Goal: Find specific page/section: Find specific page/section

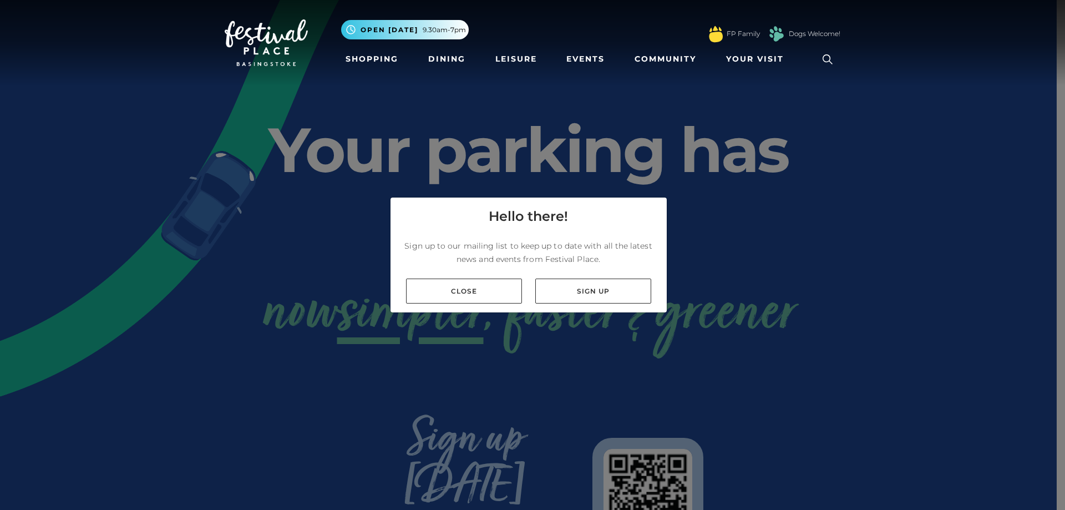
click at [489, 304] on div "Close Sign up" at bounding box center [528, 291] width 276 height 43
click at [491, 287] on link "Close" at bounding box center [464, 290] width 116 height 25
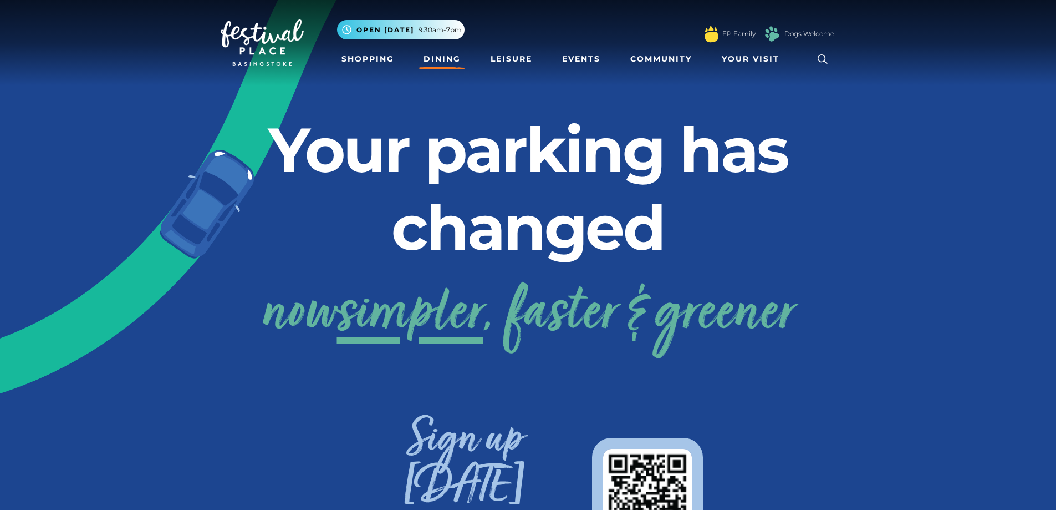
click at [443, 59] on link "Dining" at bounding box center [442, 59] width 46 height 21
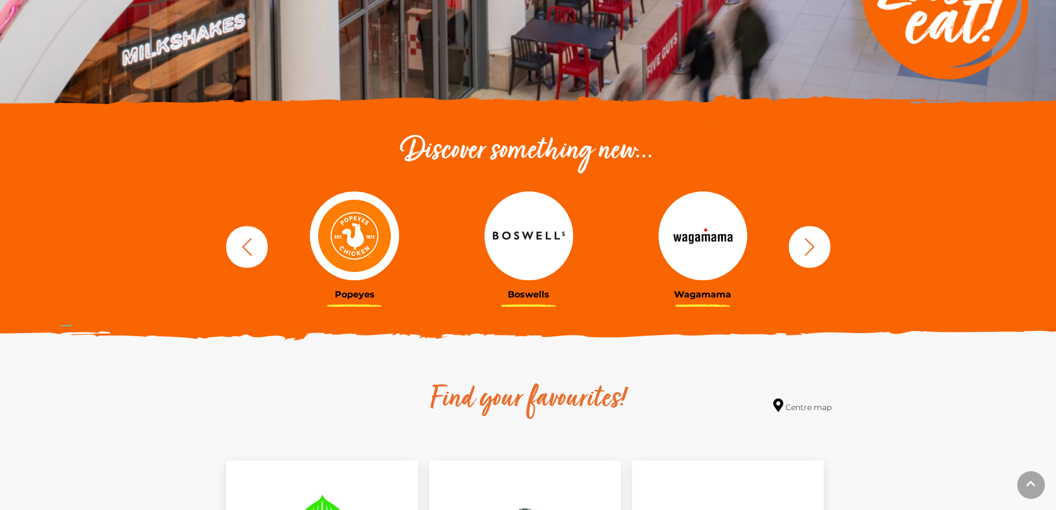
scroll to position [277, 0]
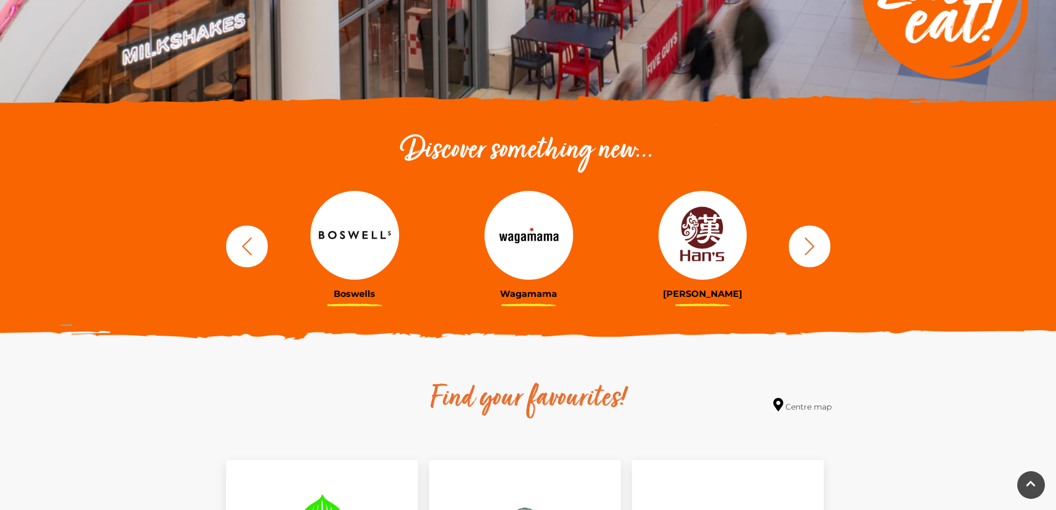
click at [825, 250] on button "button" at bounding box center [810, 246] width 42 height 42
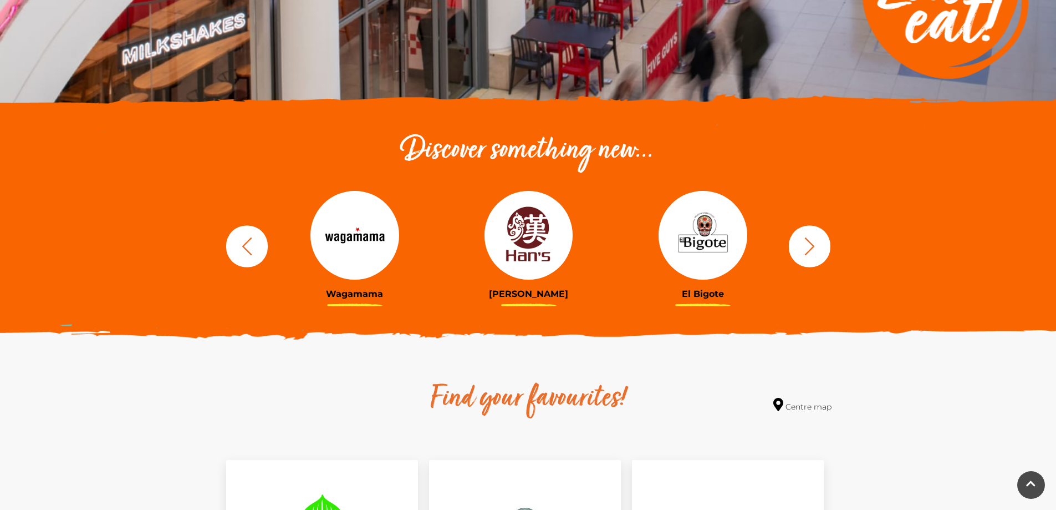
click at [526, 241] on img at bounding box center [529, 235] width 89 height 89
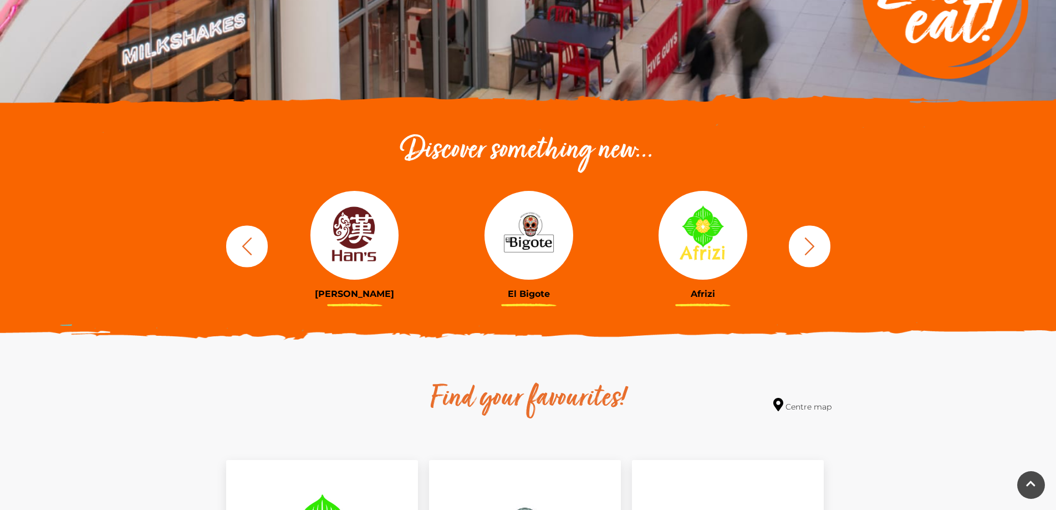
click at [816, 250] on icon "button" at bounding box center [810, 246] width 21 height 21
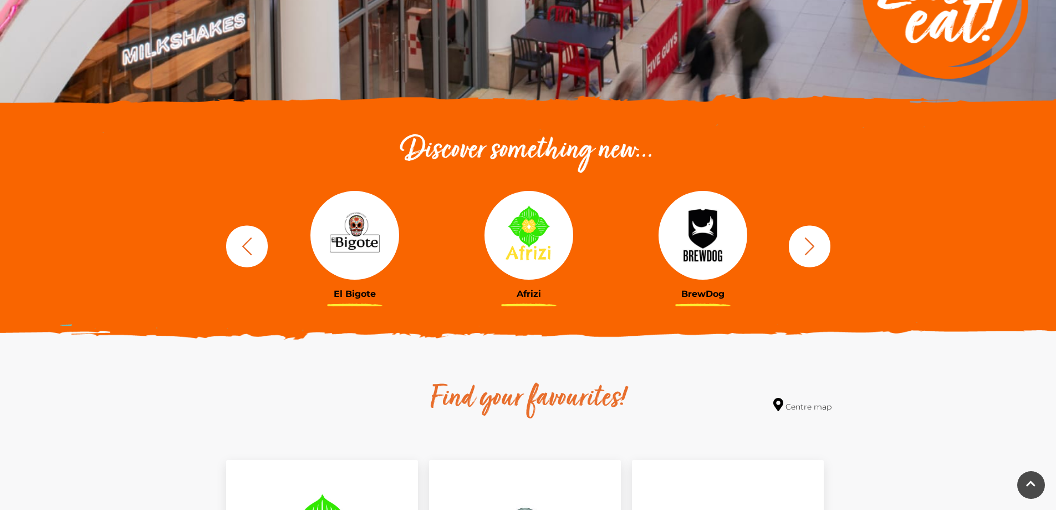
click at [816, 250] on icon "button" at bounding box center [810, 246] width 21 height 21
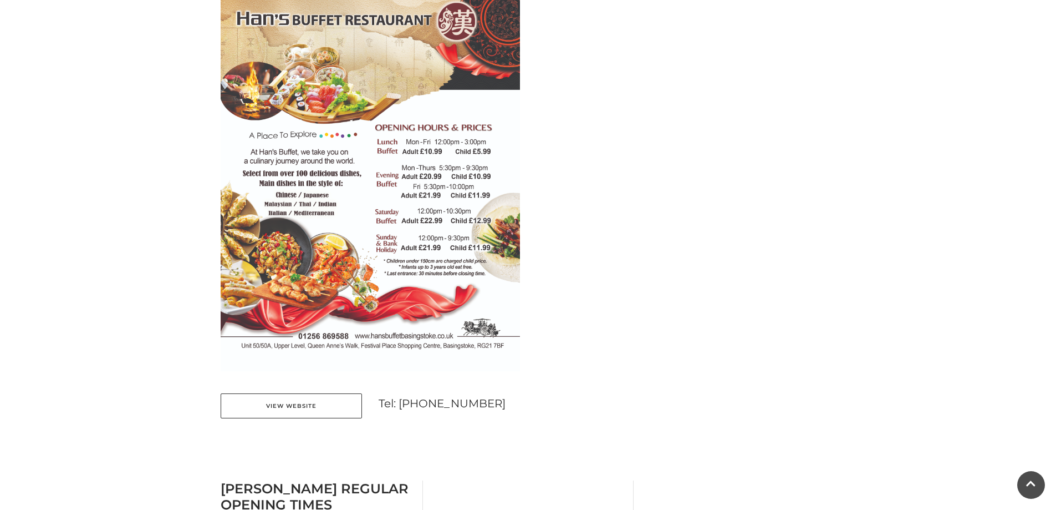
scroll to position [832, 0]
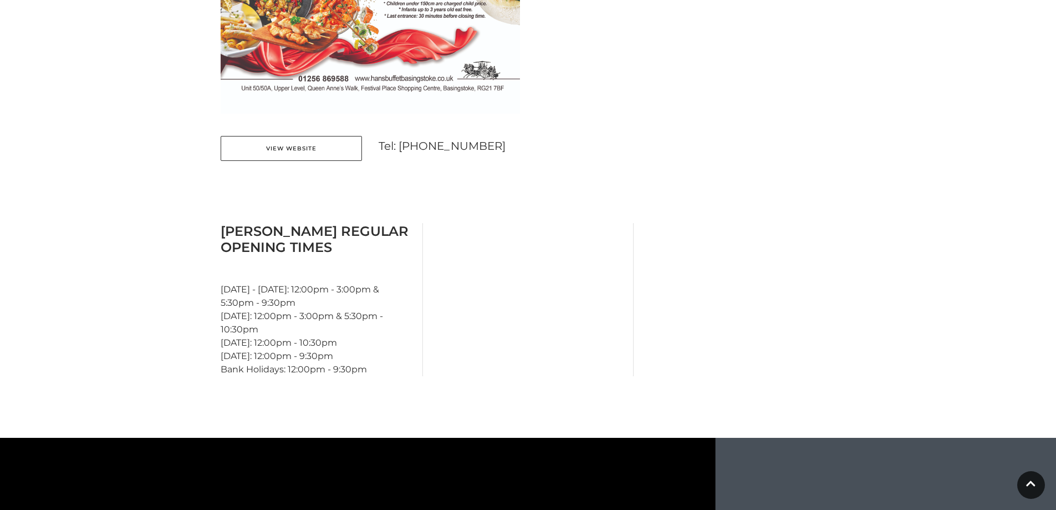
scroll to position [311, 0]
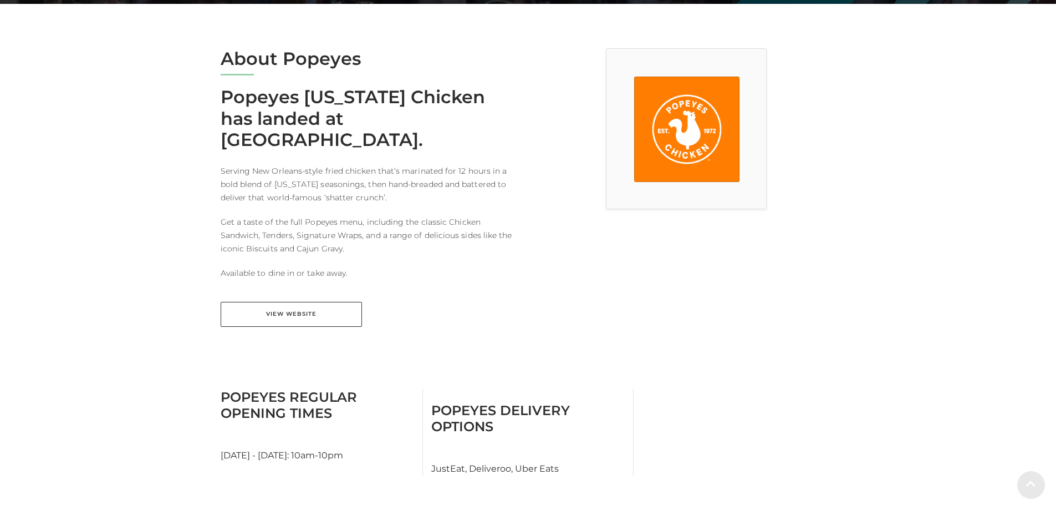
scroll to position [277, 0]
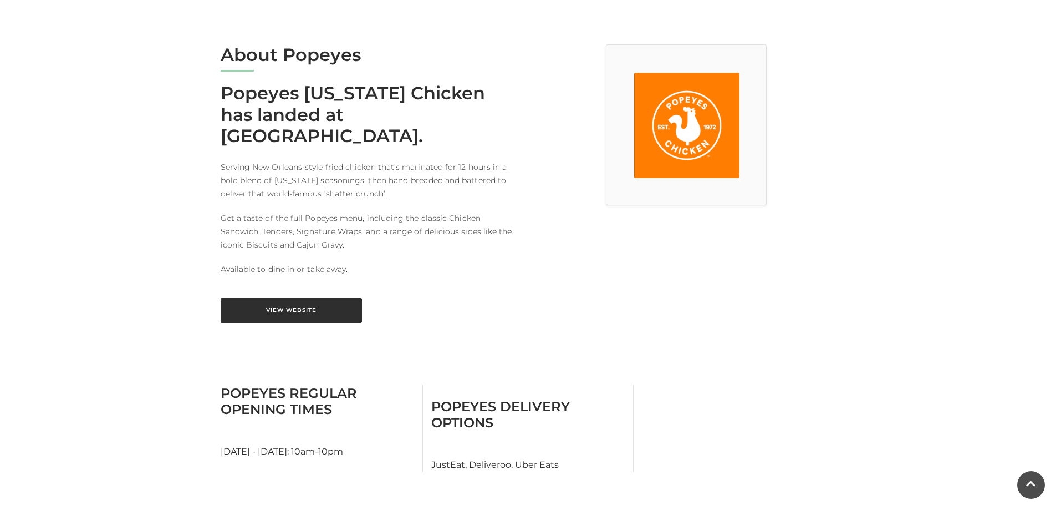
click at [335, 298] on link "View Website" at bounding box center [291, 310] width 141 height 25
